Goal: Task Accomplishment & Management: Manage account settings

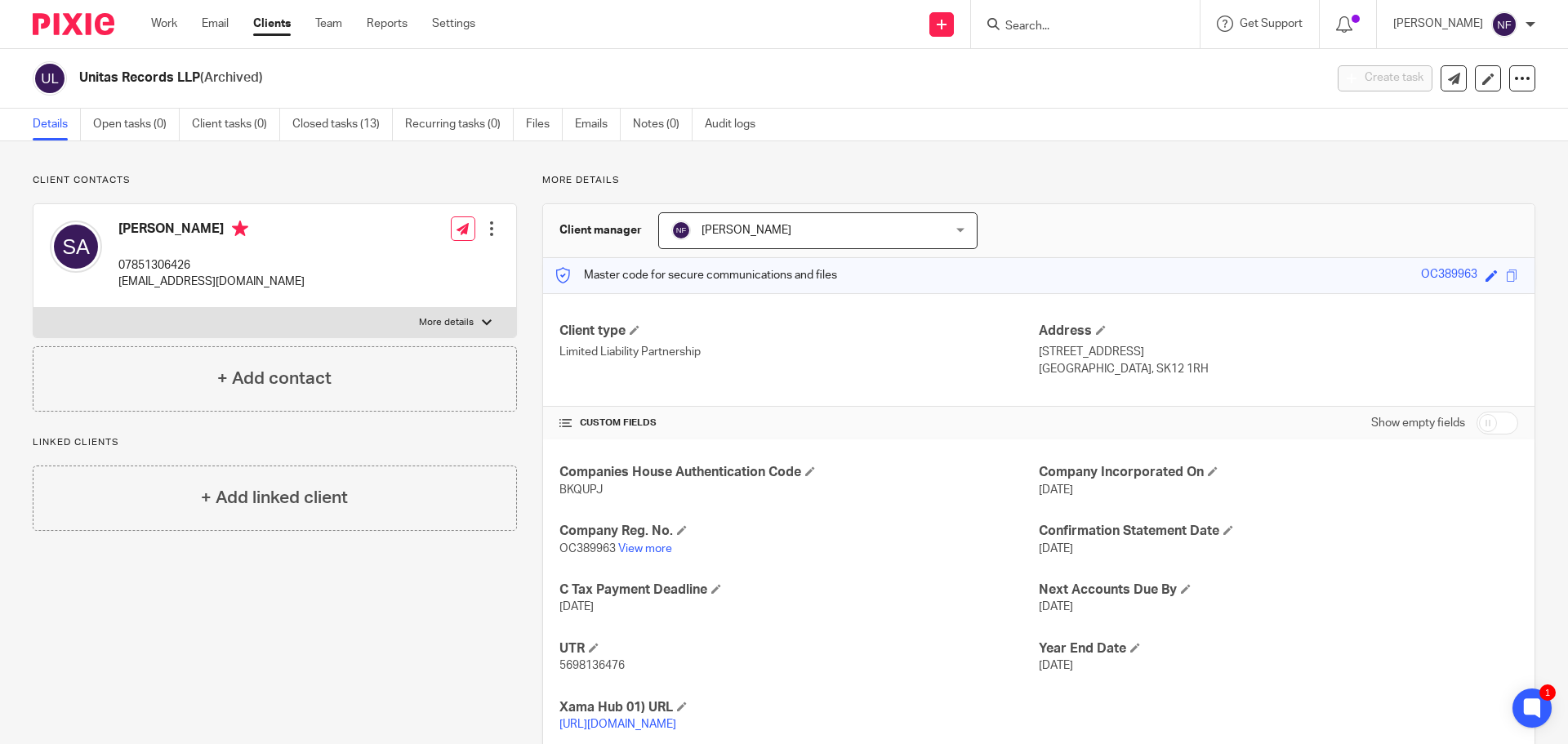
click at [1040, 22] on input "Search" at bounding box center [1077, 27] width 147 height 15
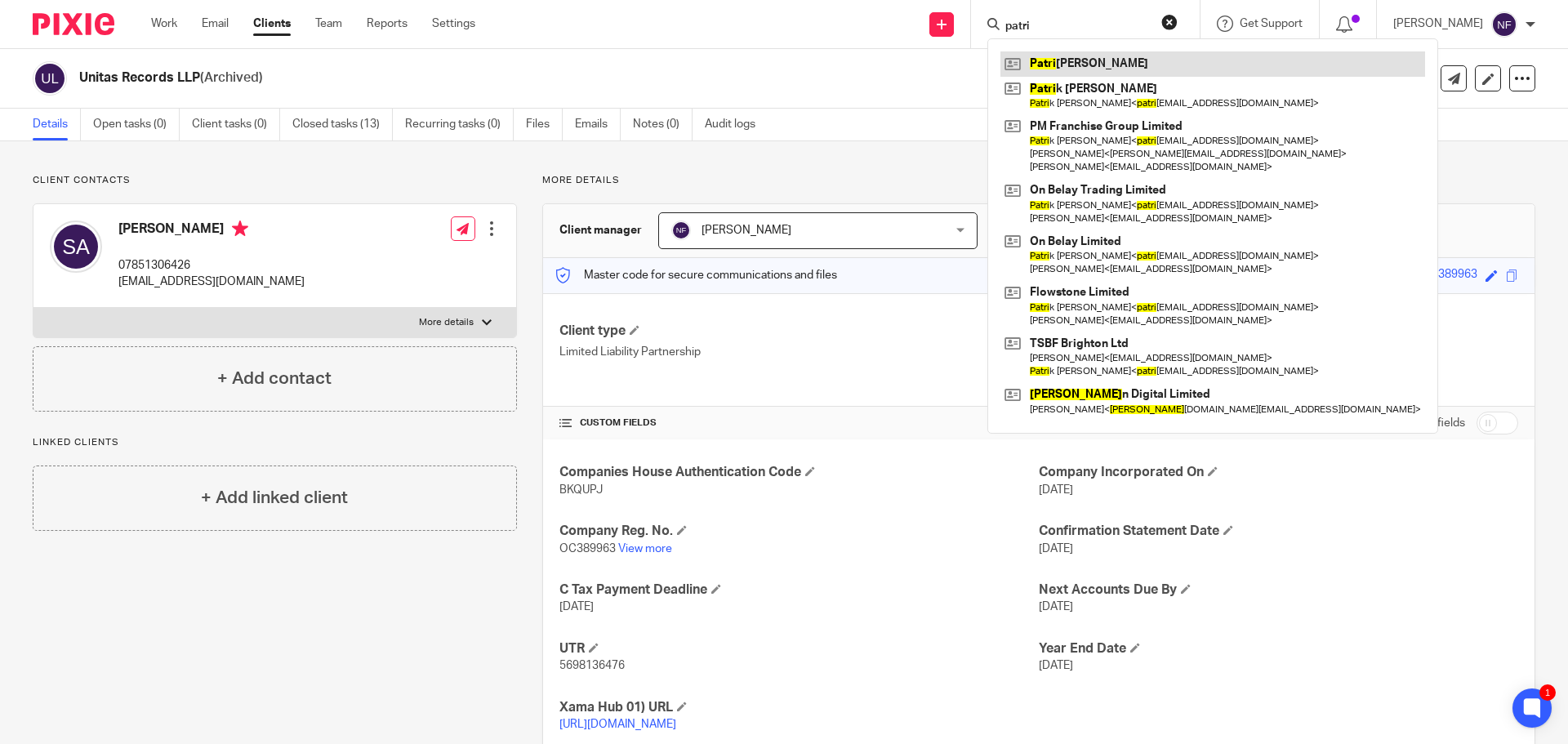
type input "patri"
click at [1109, 63] on link at bounding box center [1212, 64] width 424 height 25
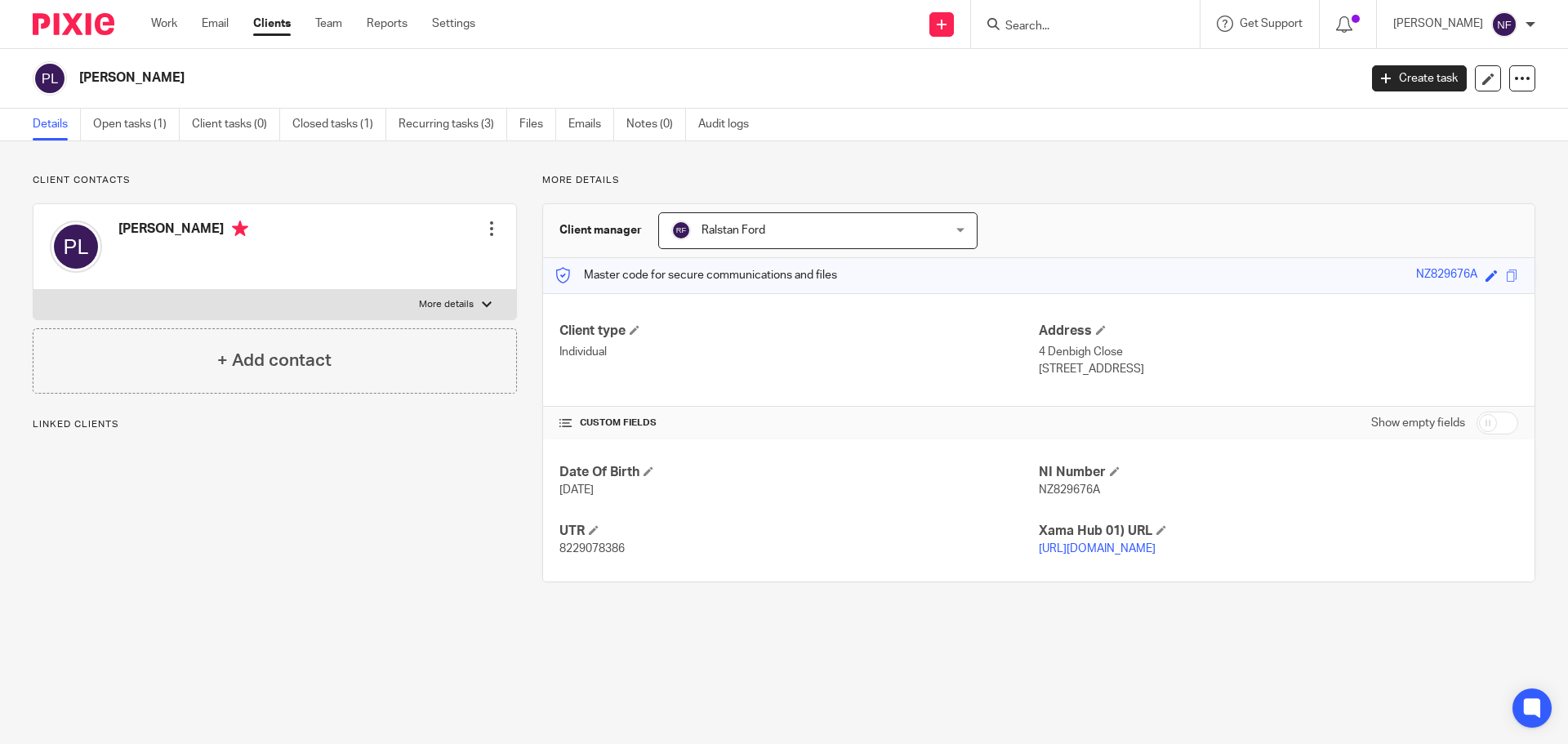
click at [124, 128] on link "Open tasks (1)" at bounding box center [136, 124] width 86 height 32
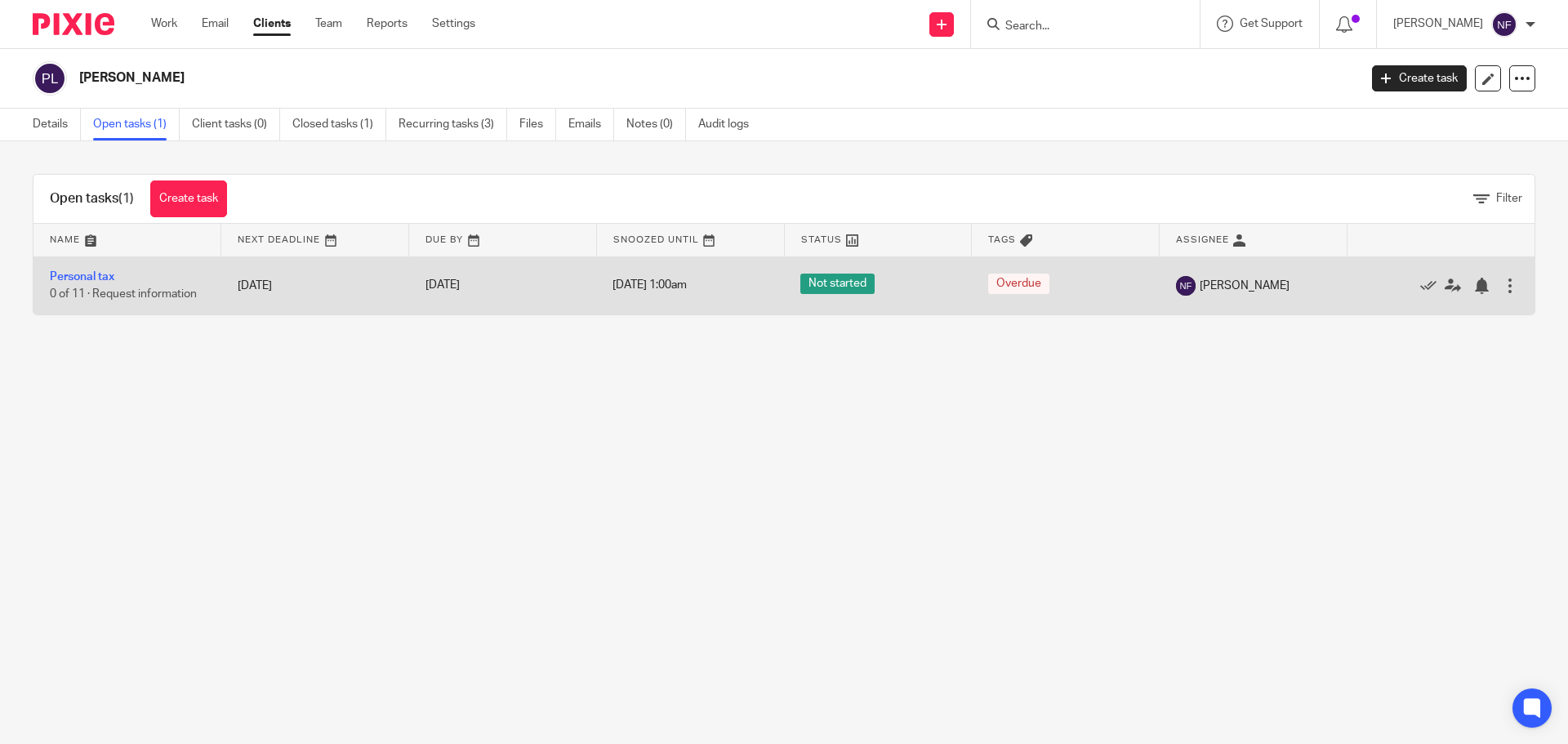
click at [309, 295] on td "14 Aug 2025" at bounding box center [315, 285] width 188 height 58
click at [98, 276] on link "Personal tax" at bounding box center [82, 277] width 64 height 11
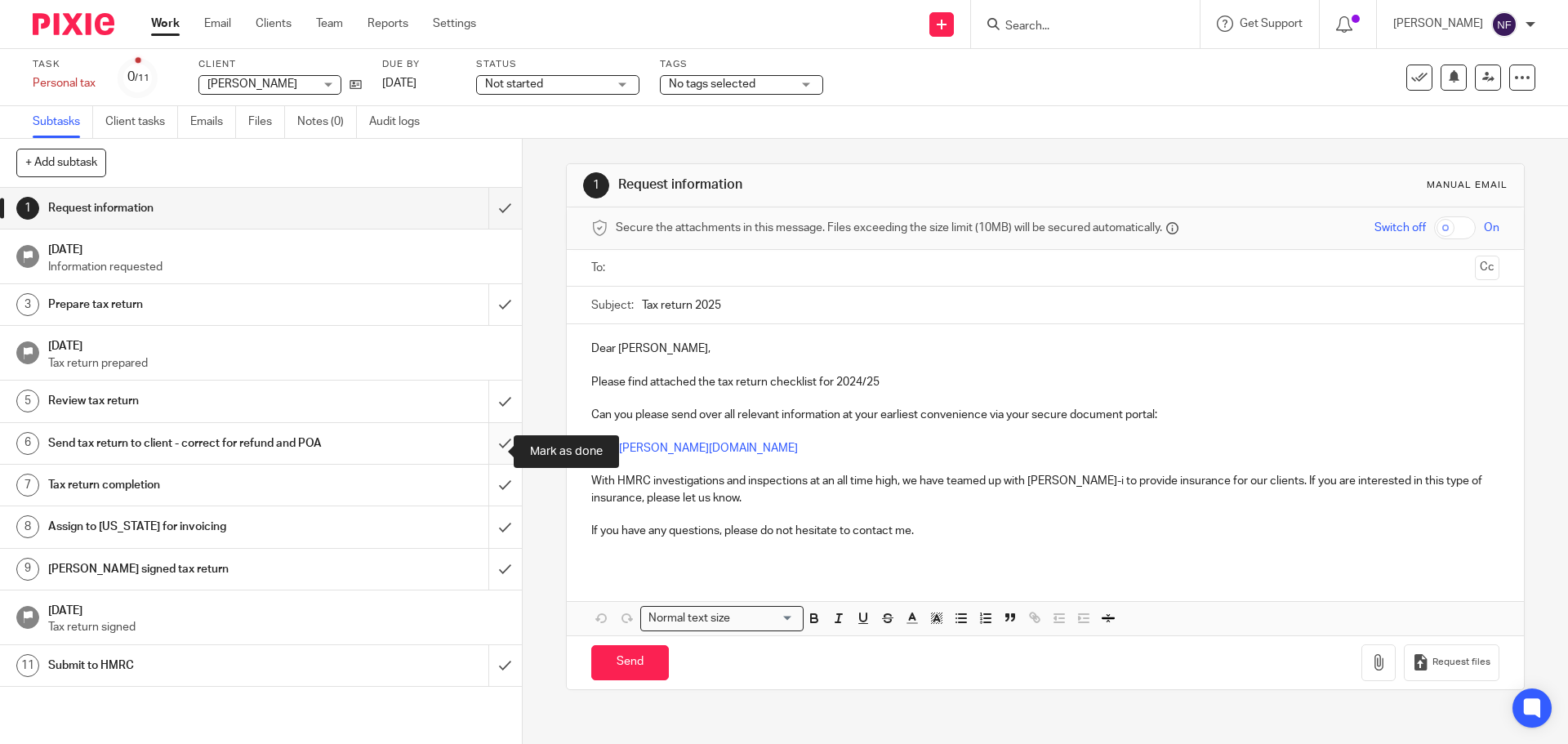
click at [490, 450] on input "submit" at bounding box center [260, 444] width 522 height 41
click at [203, 456] on h1 "Send tax return to client - correct for refund and POA" at bounding box center [189, 443] width 282 height 25
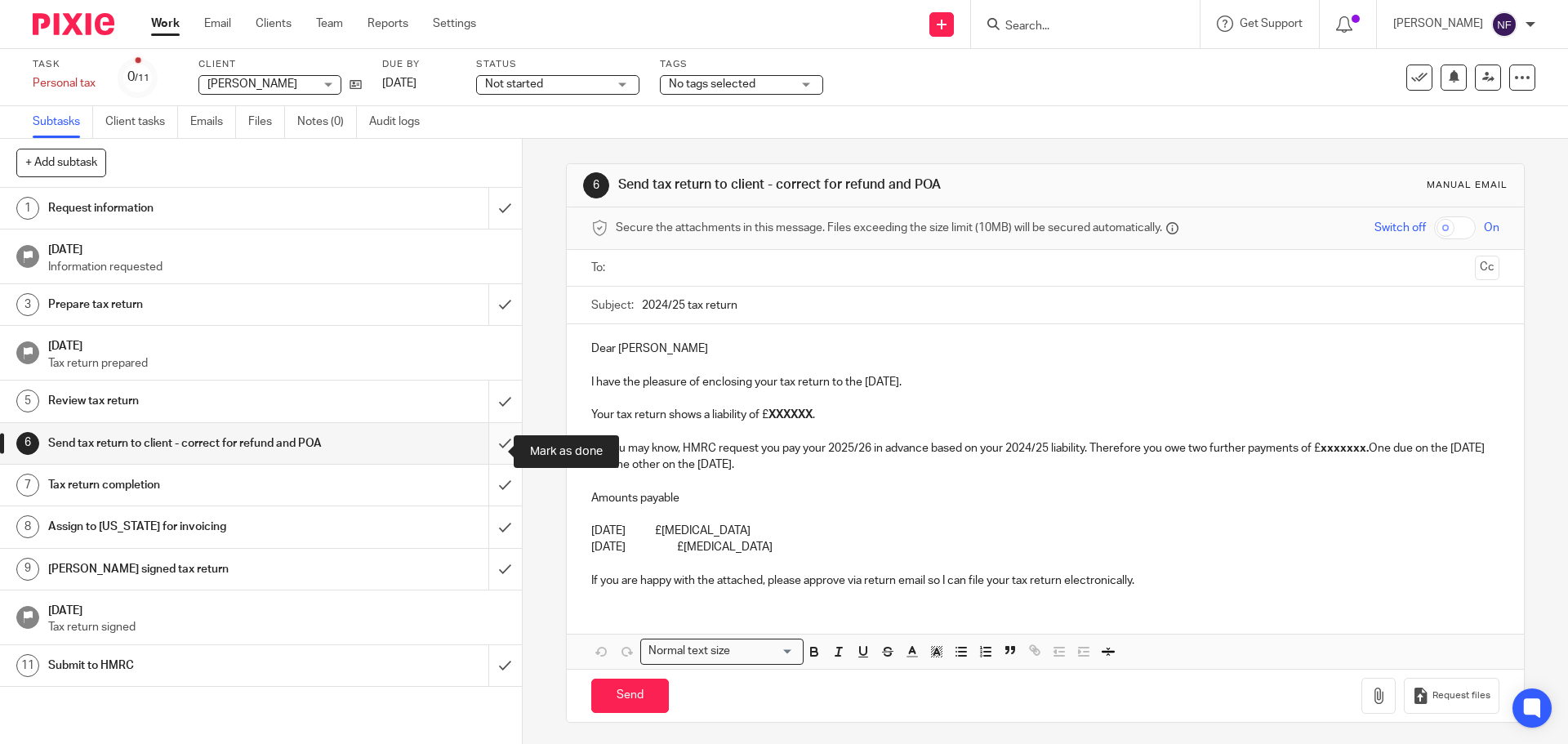
click at [489, 460] on input "submit" at bounding box center [260, 444] width 522 height 41
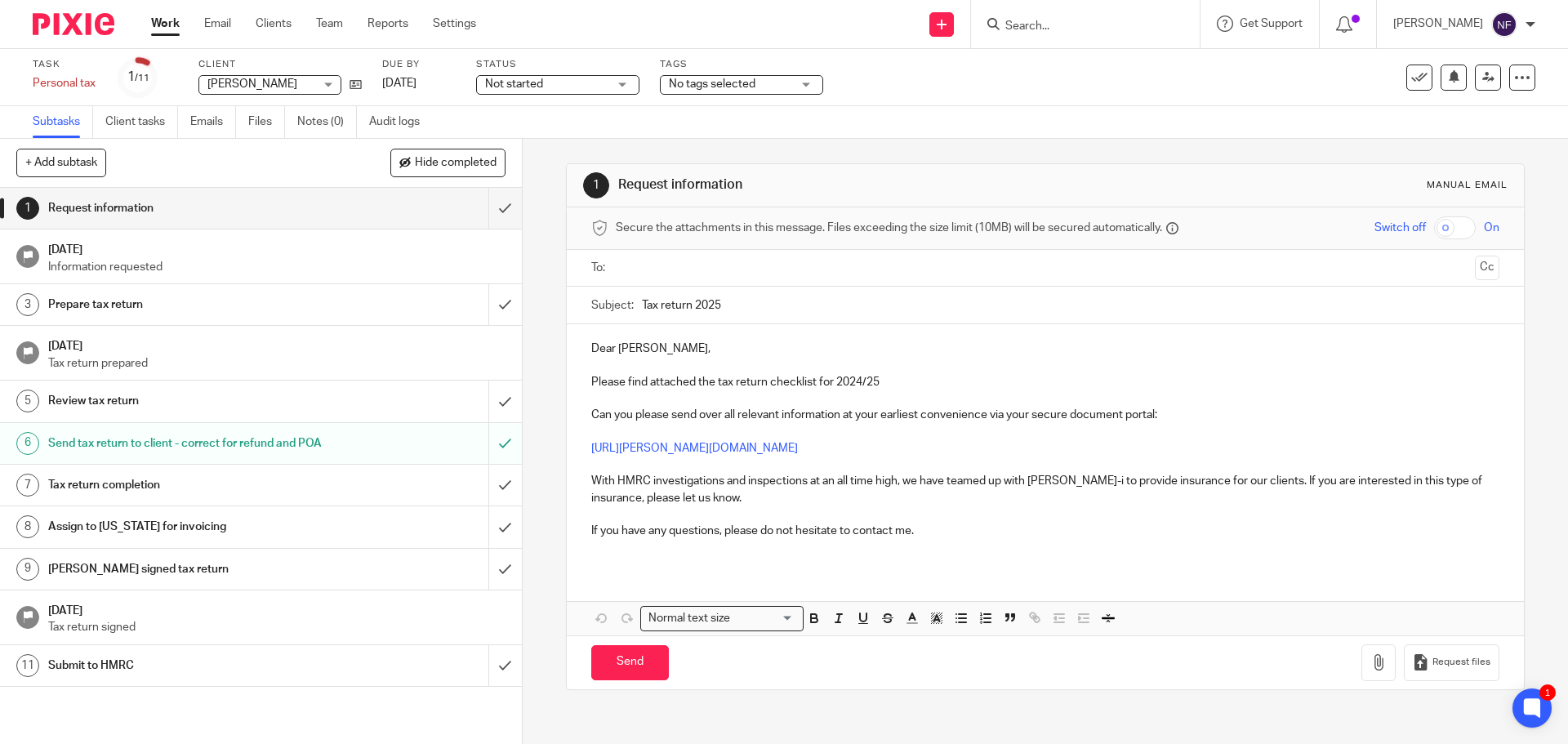
click at [1064, 20] on input "Search" at bounding box center [1077, 27] width 147 height 15
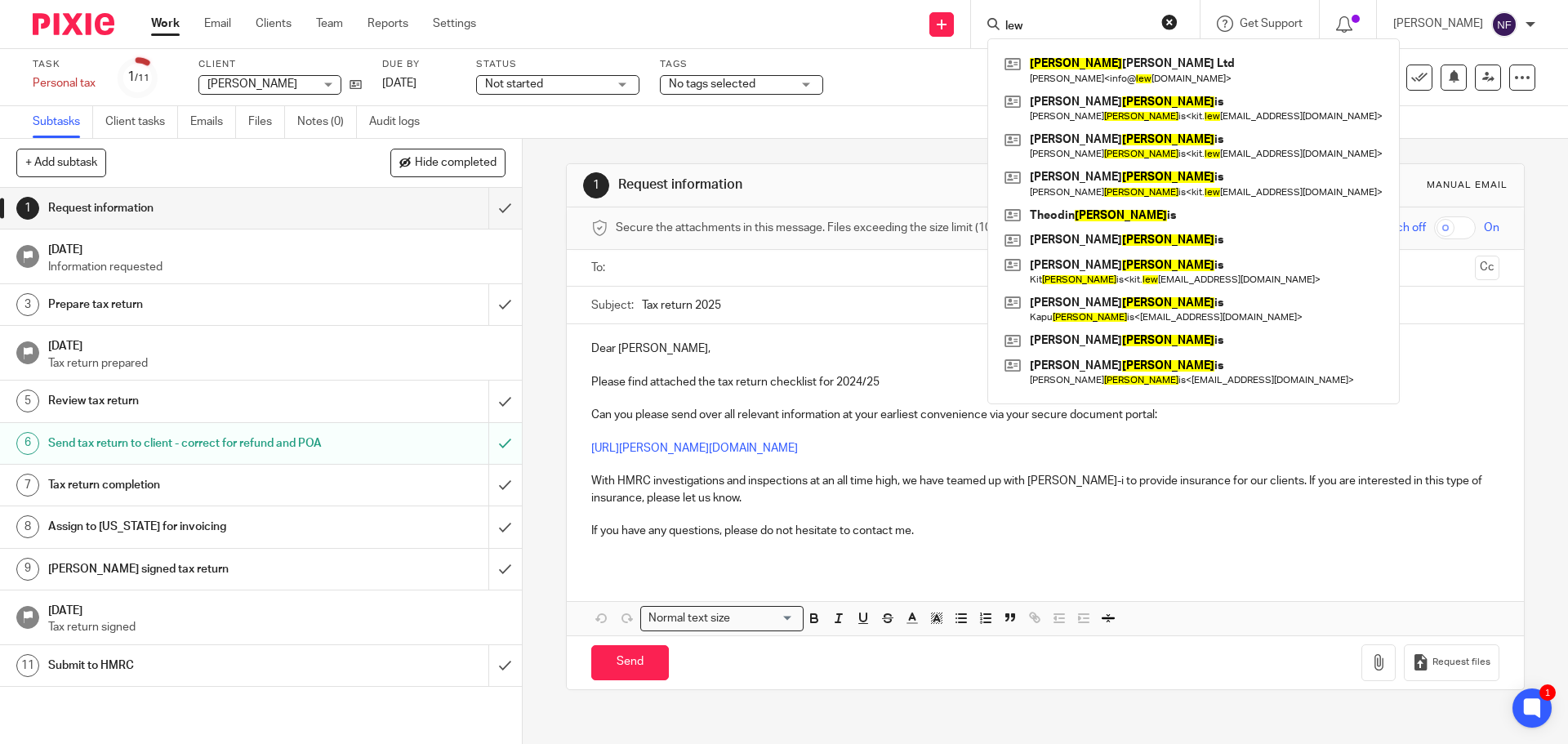
type input "lewi"
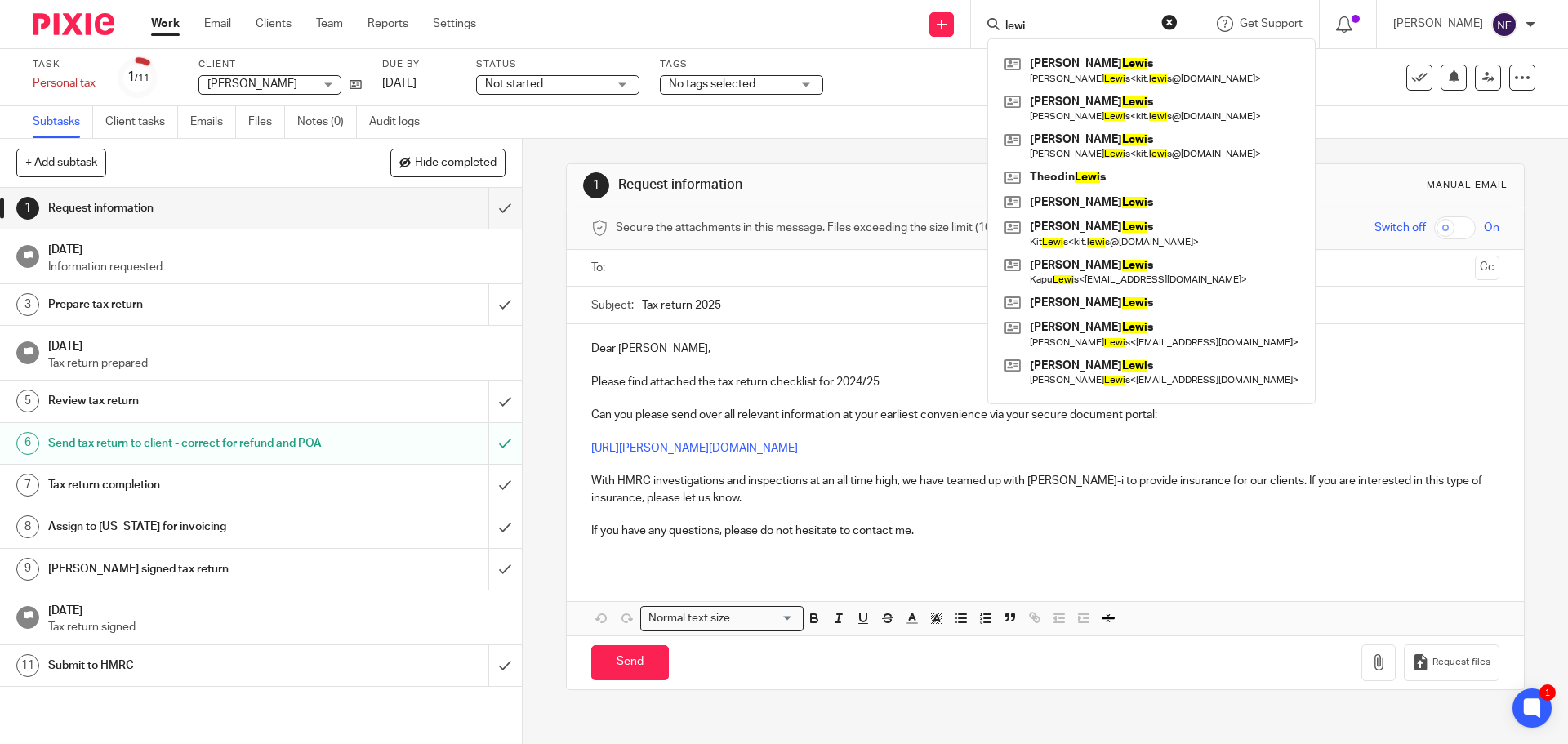
drag, startPoint x: 1119, startPoint y: 29, endPoint x: 900, endPoint y: 13, distance: 219.6
click at [900, 13] on div "Send new email Create task Add client lewi Nicolai Lewi s Nicolai Lewi s < kit.…" at bounding box center [1034, 24] width 1067 height 48
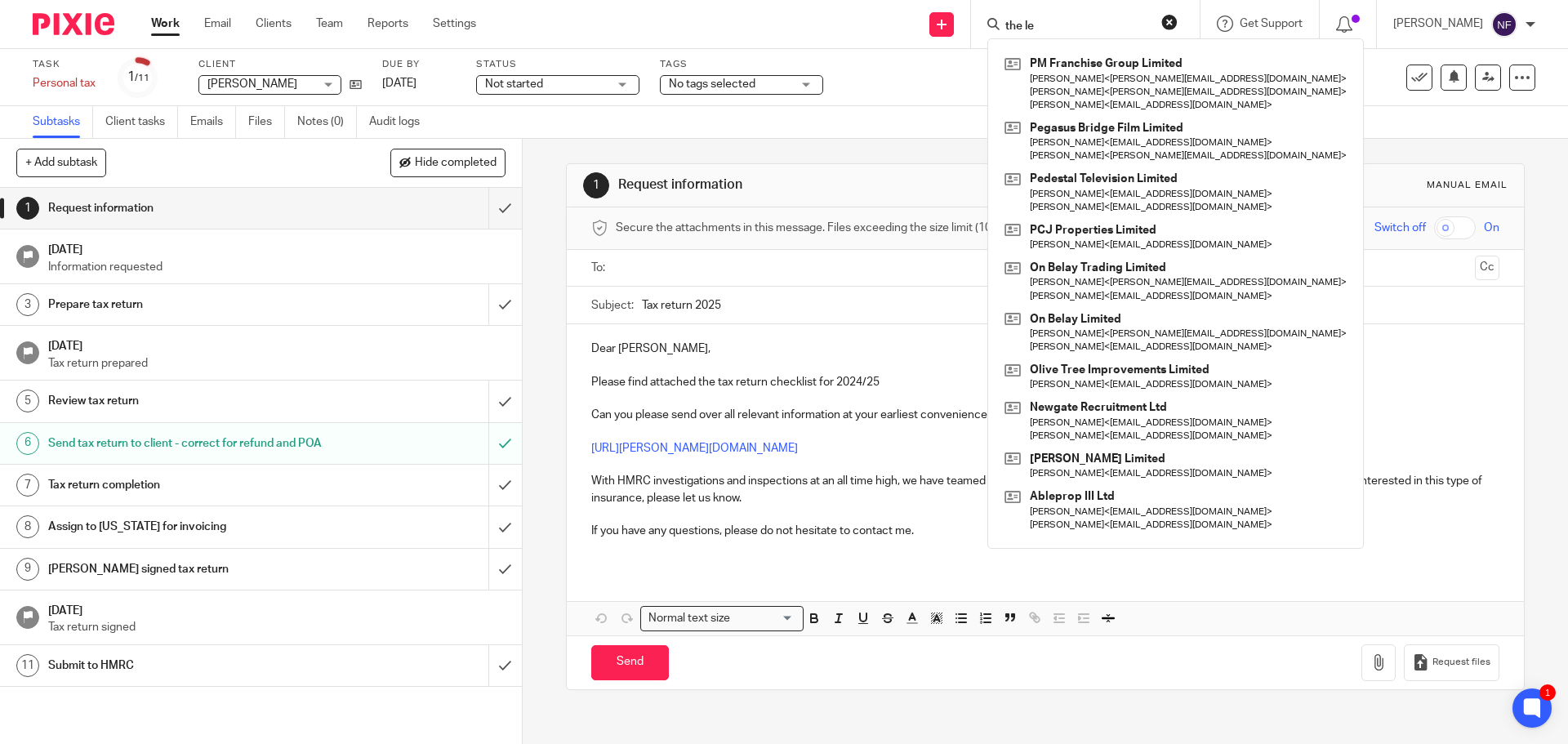
type input "the lew"
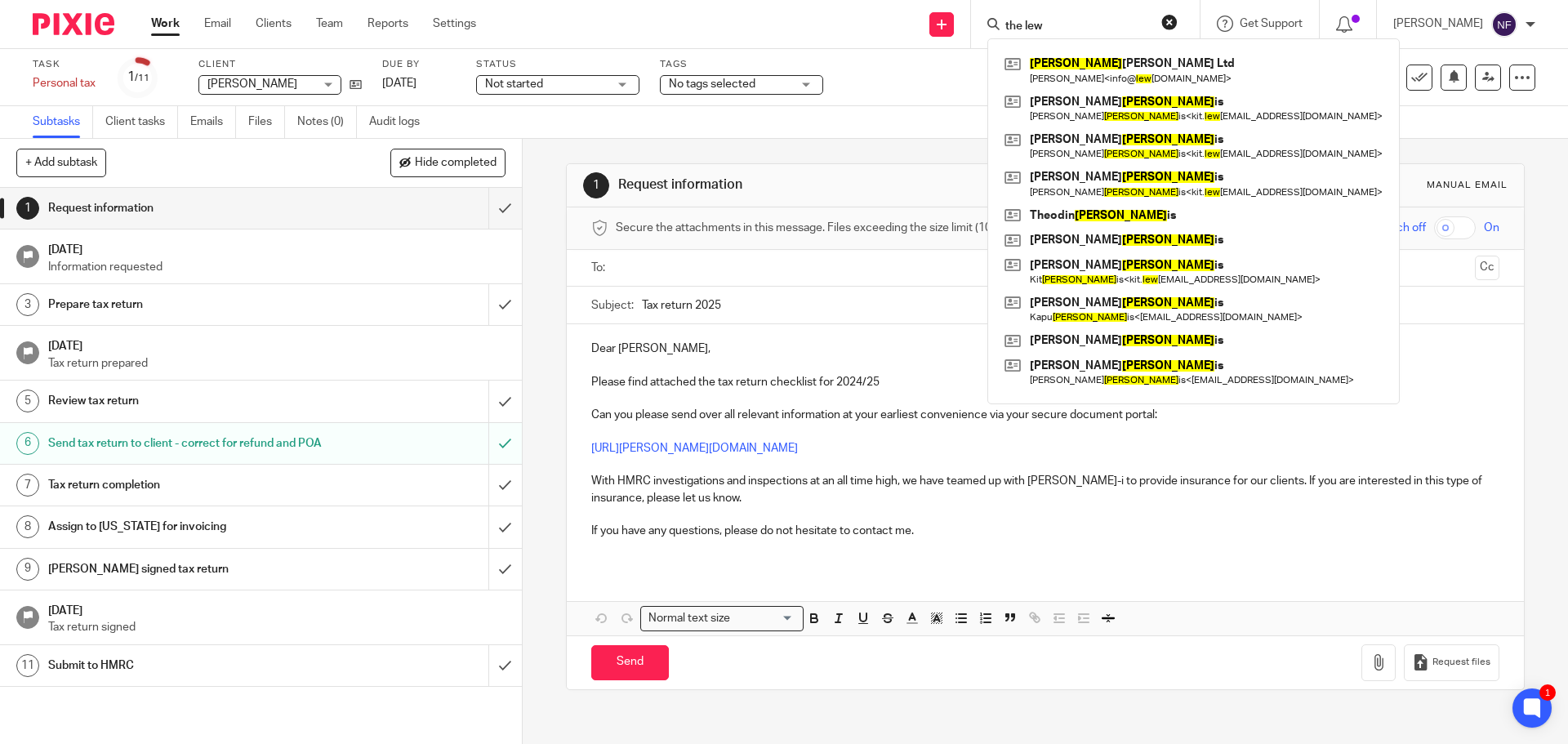
drag, startPoint x: 1088, startPoint y: 20, endPoint x: 816, endPoint y: 18, distance: 272.0
click at [816, 18] on div "Send new email Create task Add client the lew Lew orth Ltd Gregory Coulton < in…" at bounding box center [1034, 24] width 1067 height 48
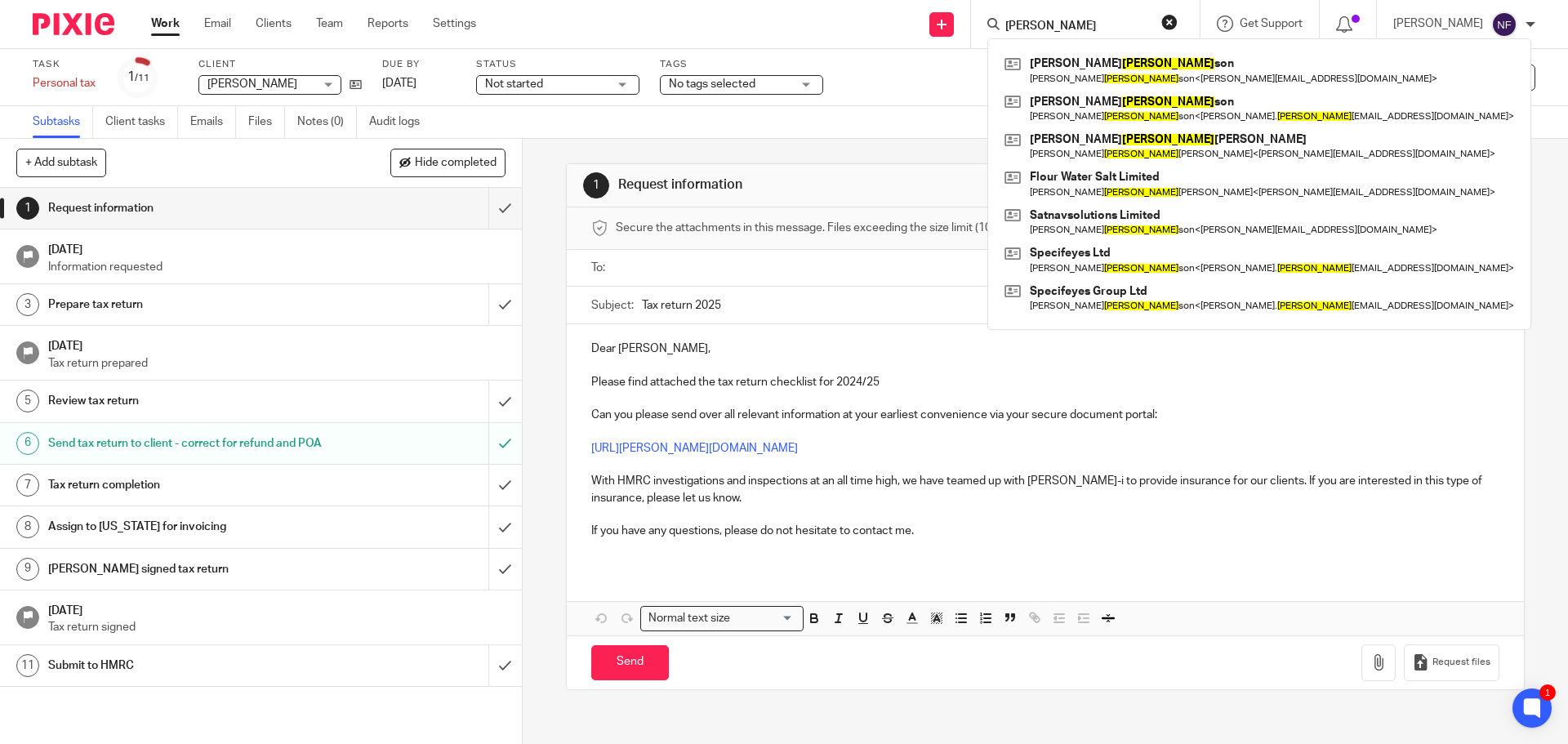
type input "robin"
drag, startPoint x: 1084, startPoint y: 24, endPoint x: 827, endPoint y: 23, distance: 257.0
click at [827, 23] on div "Send new email Create task Add client robin Thomas Robin son Thomas Robin son <…" at bounding box center [1034, 24] width 1067 height 48
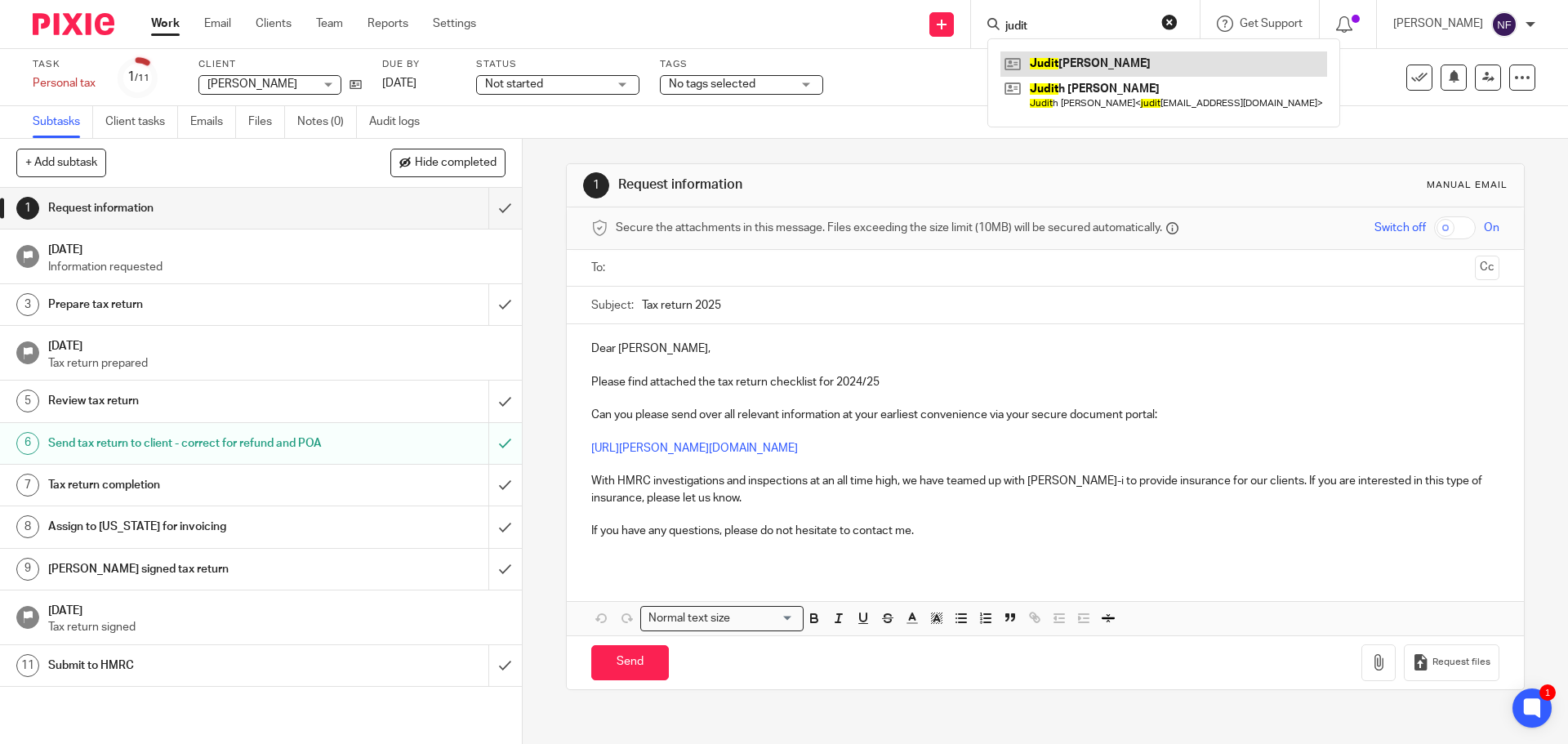
type input "judit"
click at [1104, 62] on link at bounding box center [1163, 64] width 327 height 25
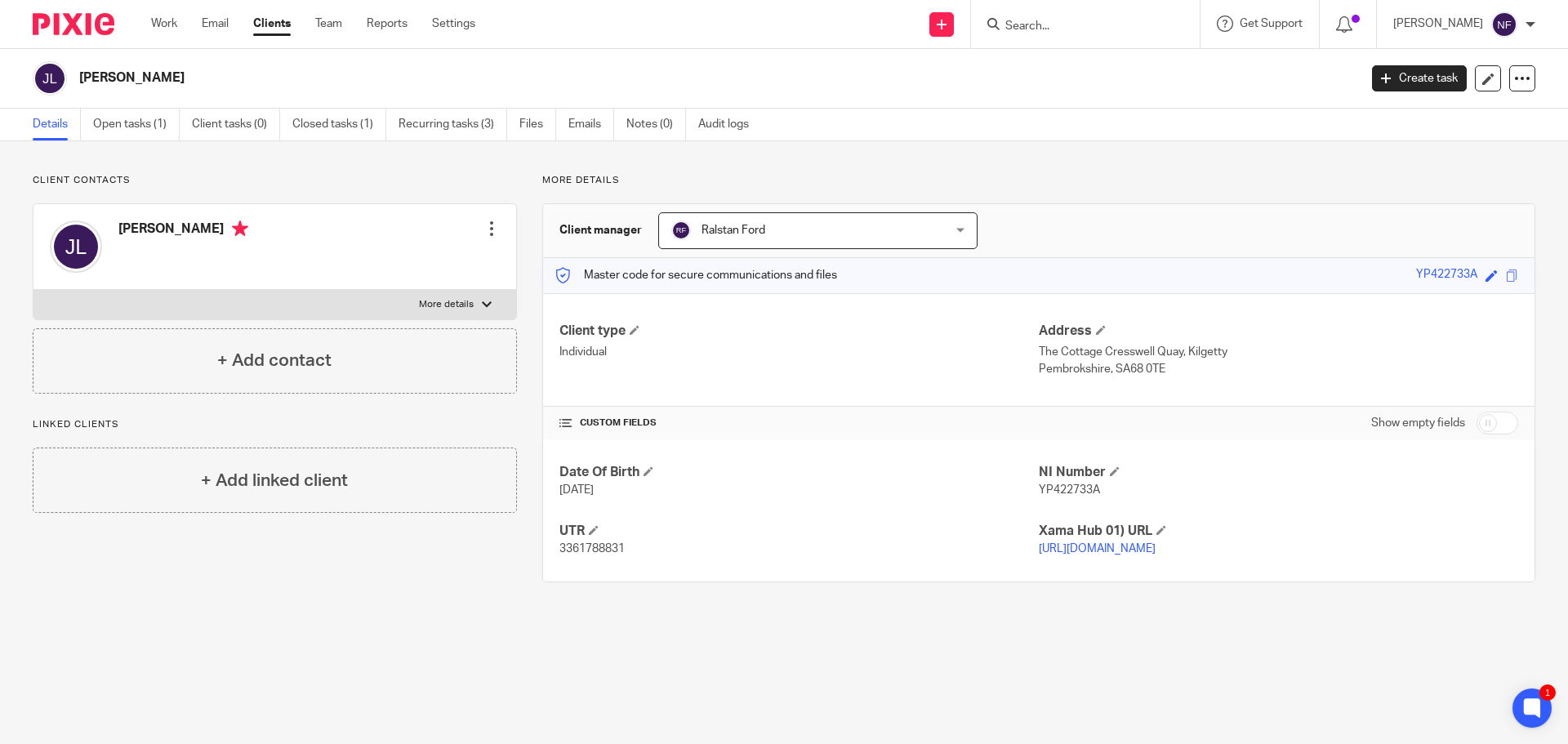
click at [1066, 31] on input "Search" at bounding box center [1077, 27] width 147 height 15
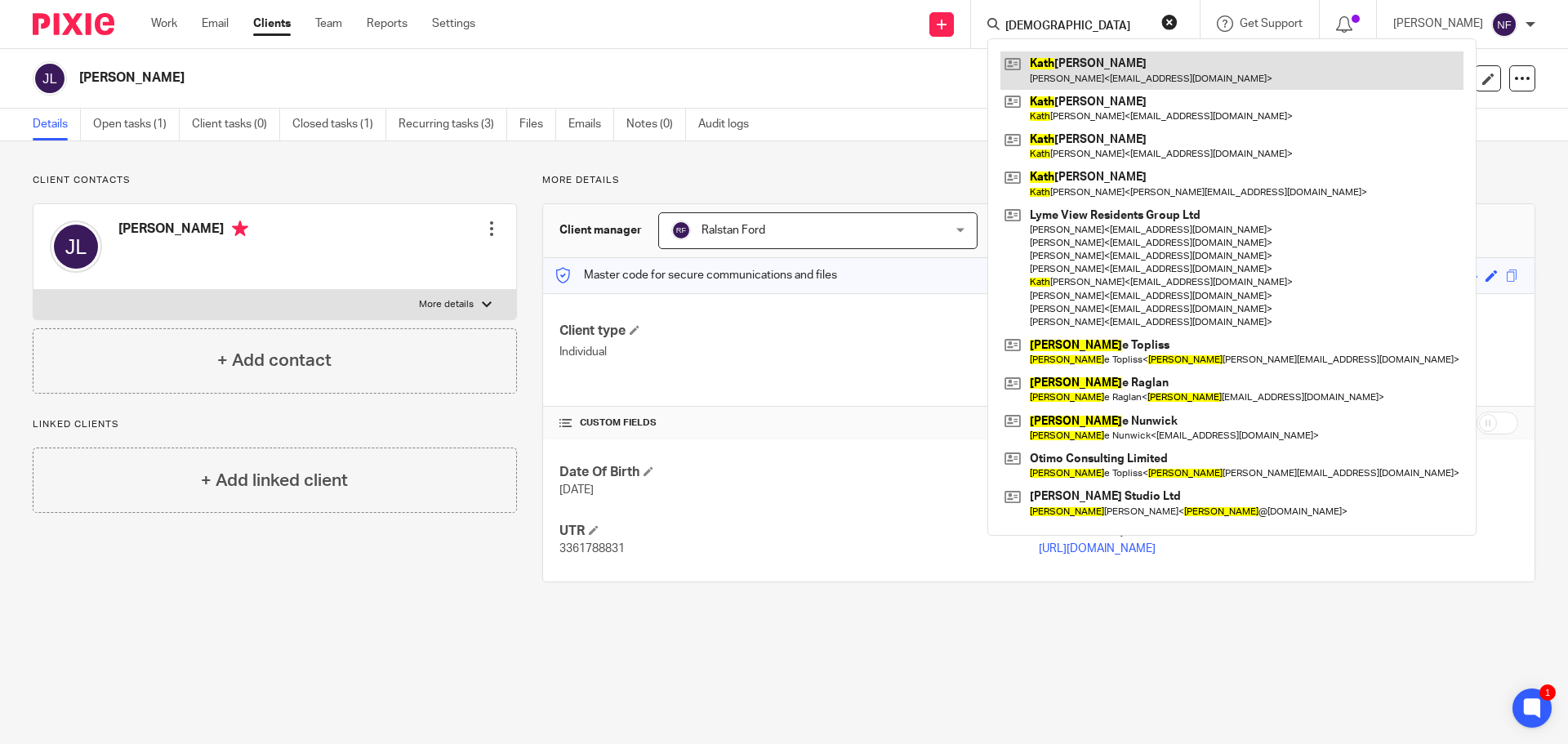
type input "kath"
click at [1096, 70] on link at bounding box center [1231, 70] width 463 height 38
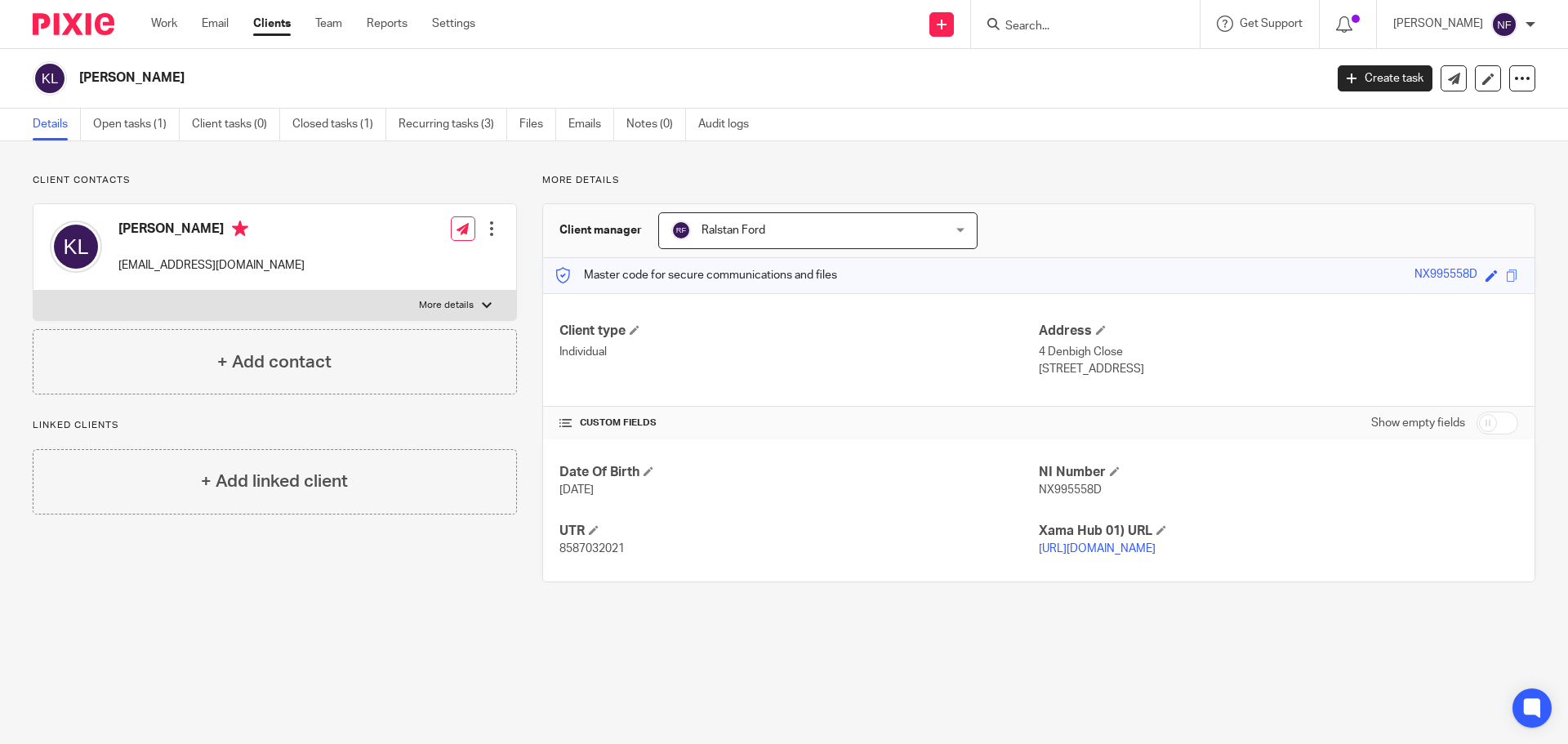
click at [486, 231] on div at bounding box center [491, 229] width 17 height 17
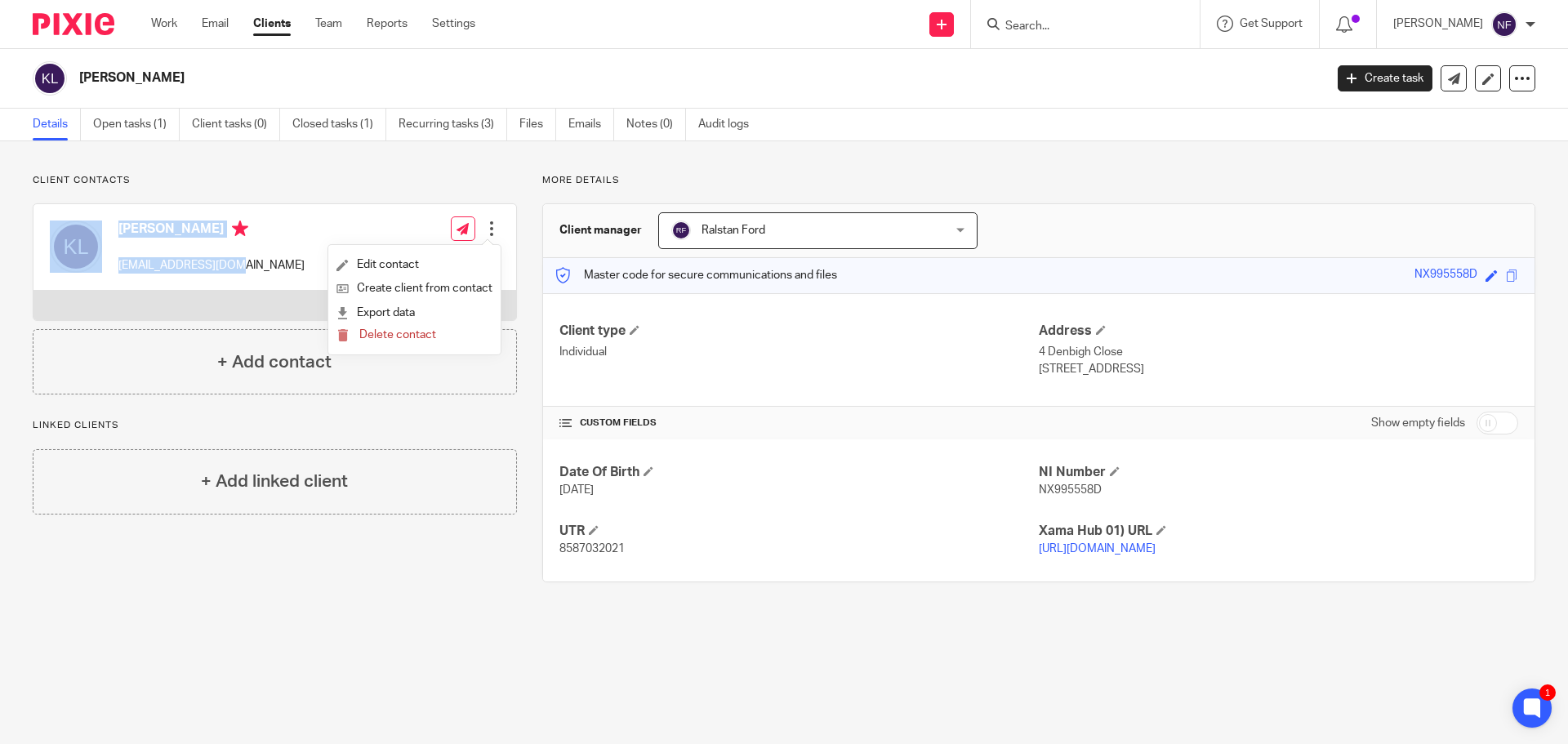
drag, startPoint x: 216, startPoint y: 262, endPoint x: 107, endPoint y: 262, distance: 109.0
click at [107, 262] on div "Kapu Lewis kapulewis@gmail.com Edit contact Create client from contact Export d…" at bounding box center [274, 248] width 482 height 87
click at [118, 265] on div "Kapu Lewis kapulewis@gmail.com" at bounding box center [177, 247] width 255 height 69
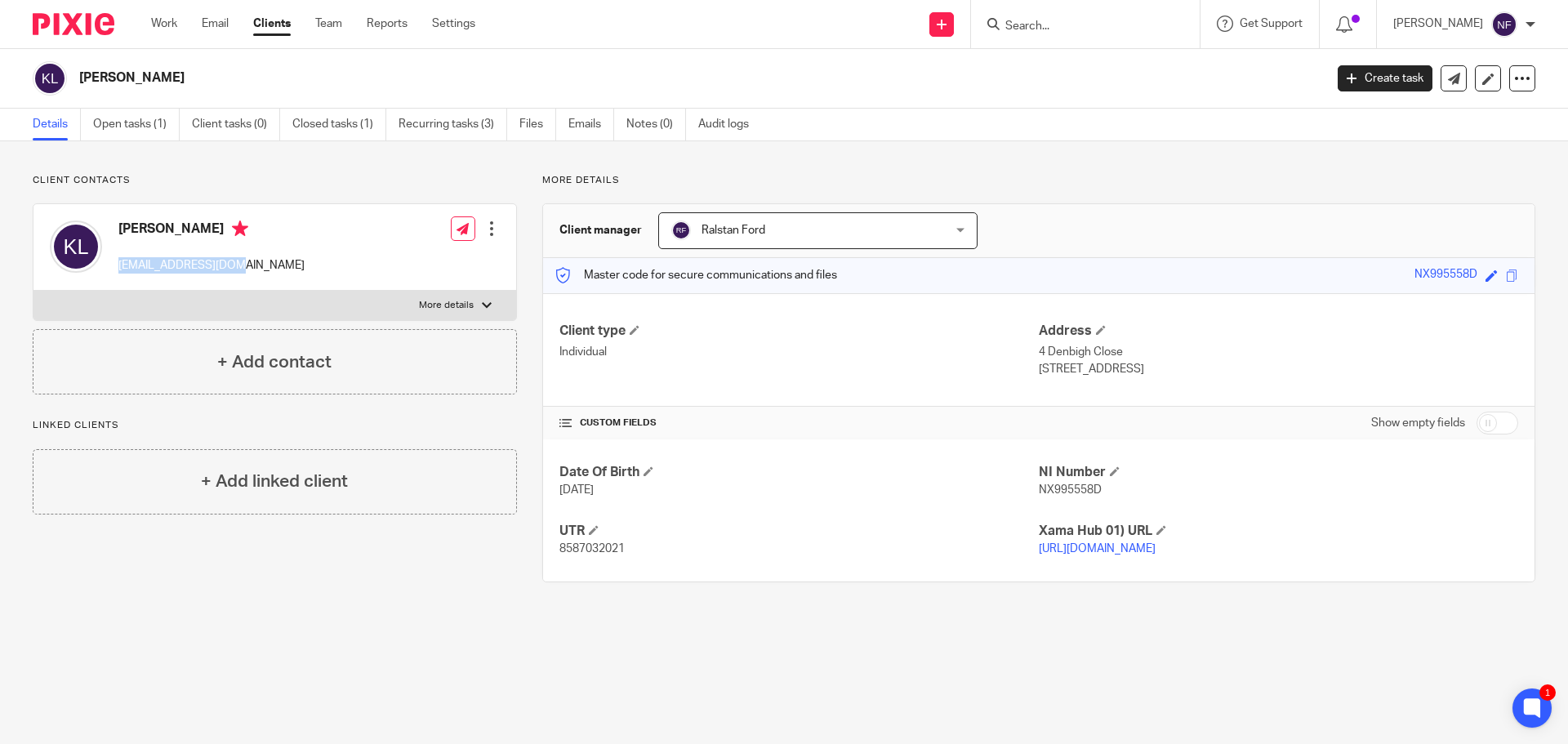
drag, startPoint x: 233, startPoint y: 262, endPoint x: 114, endPoint y: 264, distance: 119.0
click at [114, 264] on div "Kapu Lewis kapulewis@gmail.com Edit contact Create client from contact Export d…" at bounding box center [274, 248] width 482 height 87
copy p "kapulewis@gmail.com"
click at [1060, 23] on input "Search" at bounding box center [1077, 27] width 147 height 15
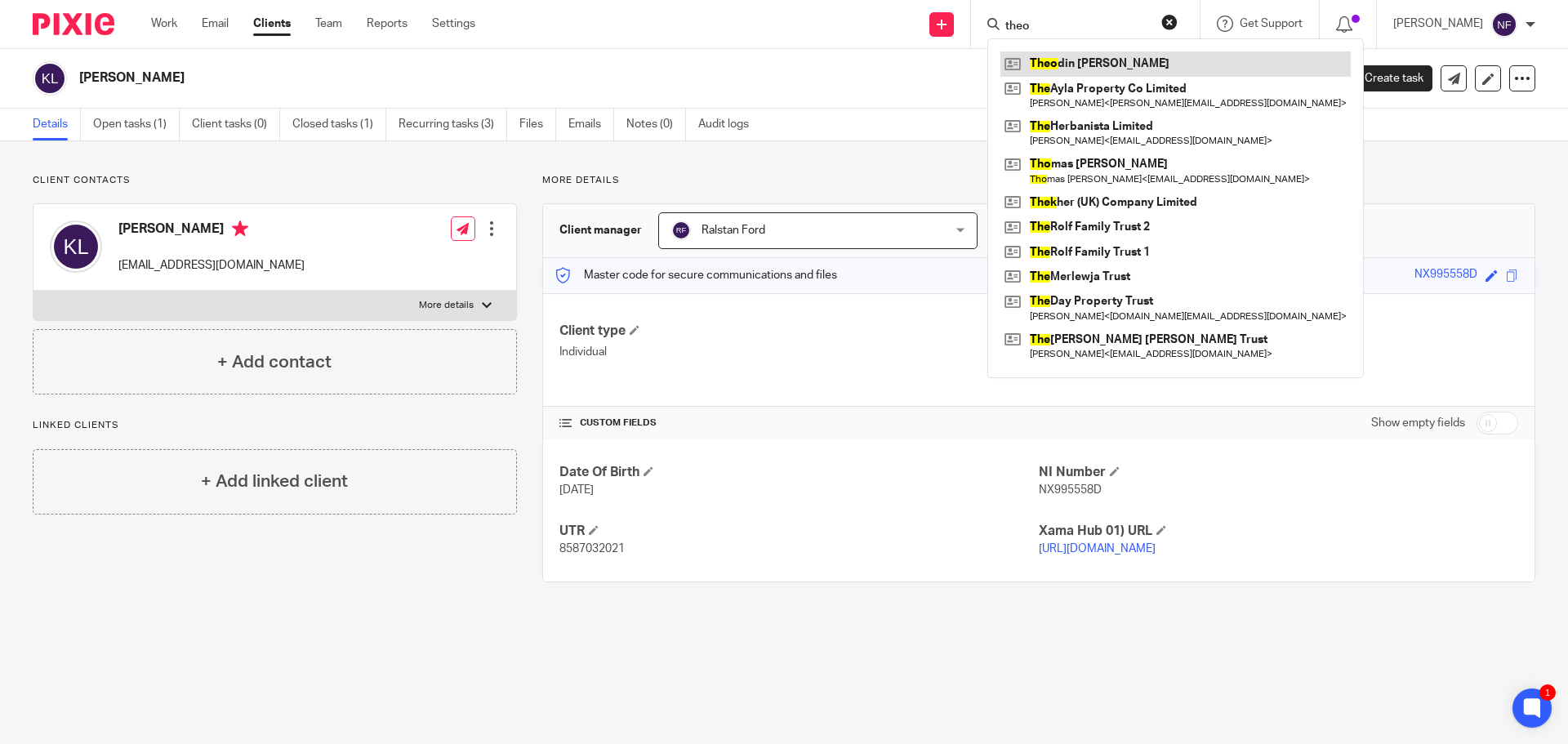
type input "theo"
click at [1085, 69] on link at bounding box center [1175, 64] width 351 height 25
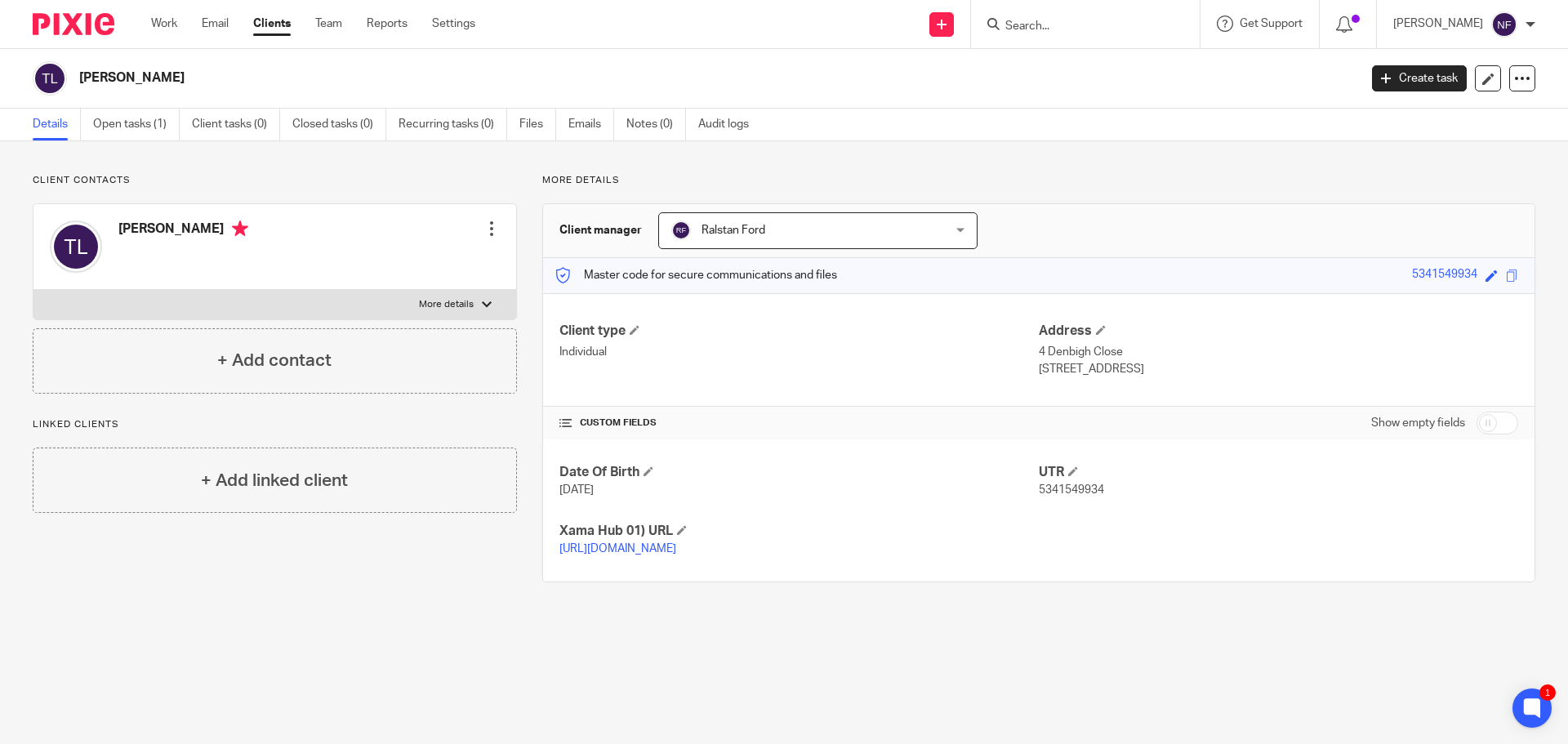
click at [1100, 30] on input "Search" at bounding box center [1077, 27] width 147 height 15
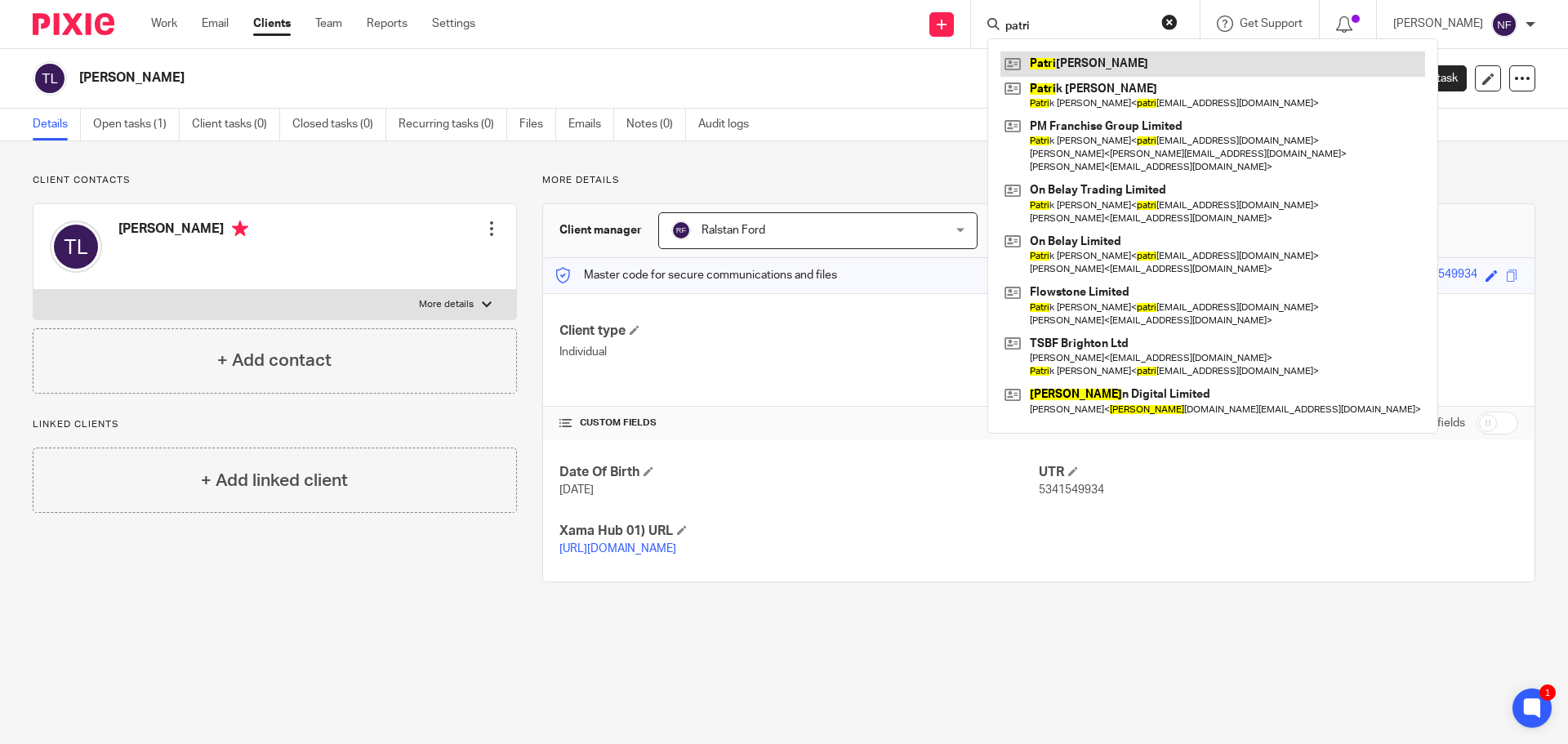
type input "patri"
click at [1131, 63] on link at bounding box center [1212, 64] width 424 height 25
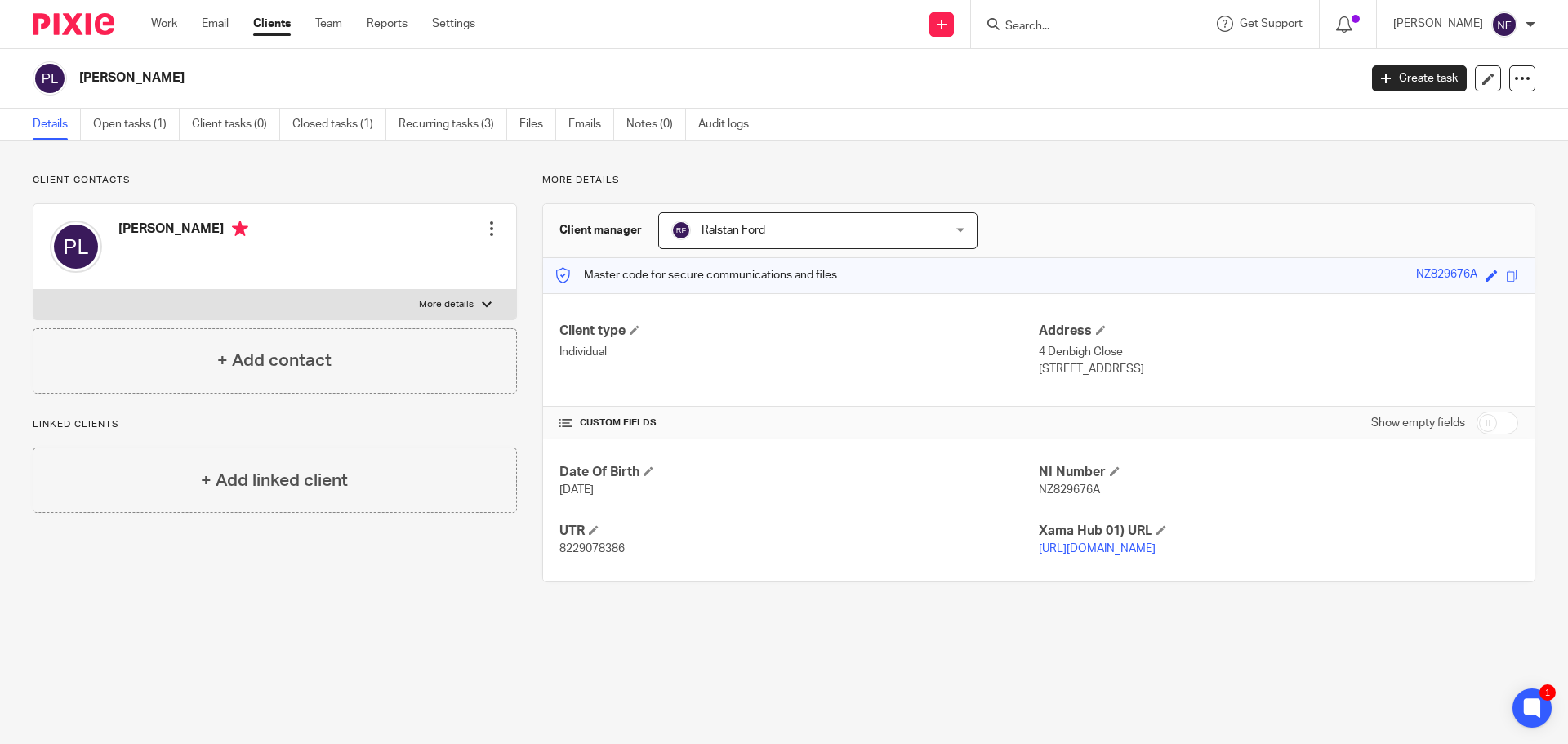
drag, startPoint x: 1214, startPoint y: 197, endPoint x: 1263, endPoint y: 203, distance: 49.4
click at [1214, 197] on div "More details Client manager Ralstan Ford Ralstan Ford [PERSON_NAME] [PERSON_NAM…" at bounding box center [1026, 378] width 1018 height 409
